Goal: Navigation & Orientation: Go to known website

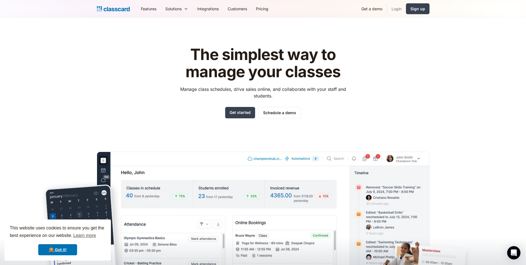
click at [395, 7] on link "Login" at bounding box center [396, 8] width 19 height 12
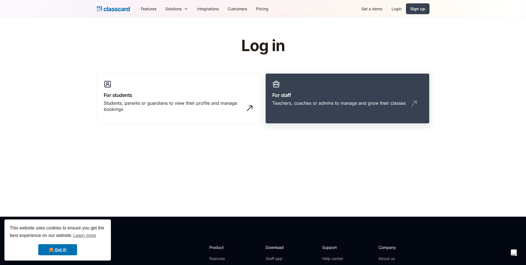
click at [317, 85] on link "For staff Teachers, coaches or admins to manage and grow their classes" at bounding box center [348, 98] width 164 height 51
